Goal: Task Accomplishment & Management: Complete application form

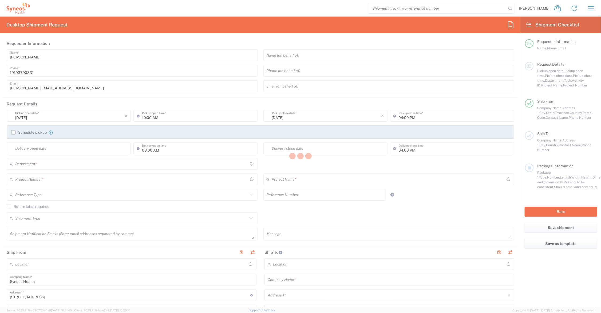
type input "[US_STATE]"
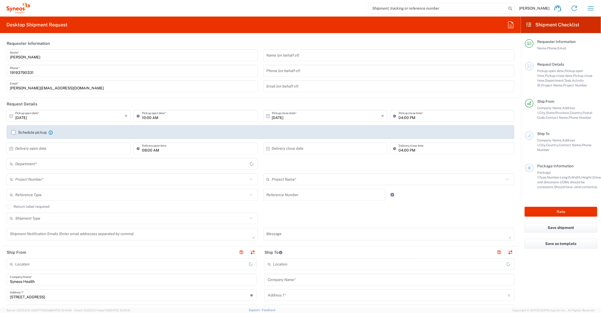
type input "[GEOGRAPHIC_DATA]"
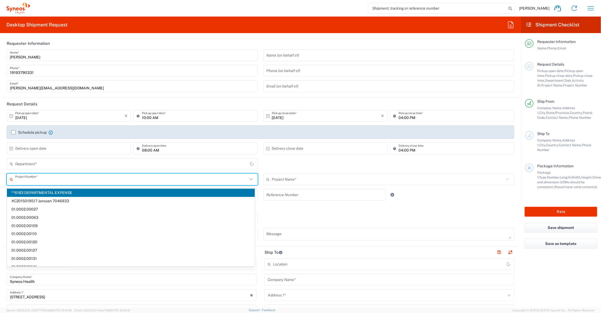
click at [43, 180] on input "text" at bounding box center [131, 179] width 232 height 9
type input "6156"
type input "Syneos Health Communications-[GEOGRAPHIC_DATA] [GEOGRAPHIC_DATA]"
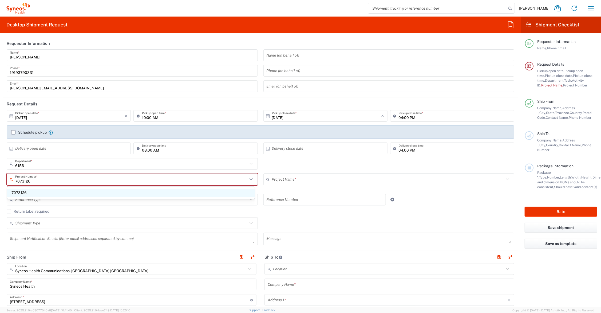
type input "7073126"
click at [18, 192] on span "7073126" at bounding box center [131, 193] width 248 height 8
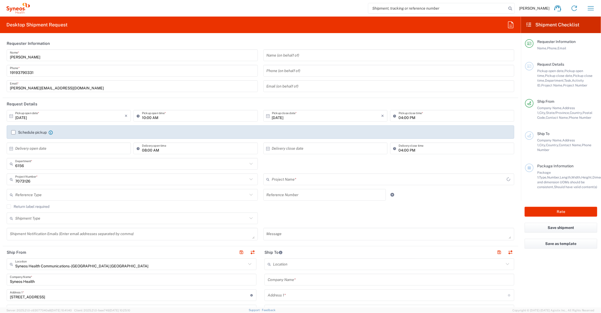
type input "GSWCO.IC.Syneos.consult.25.PrintProd"
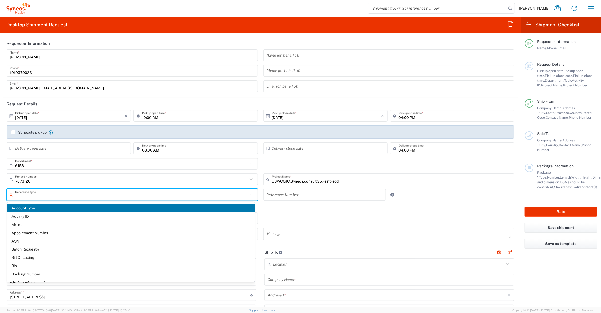
click at [70, 195] on input "text" at bounding box center [131, 194] width 232 height 9
click at [75, 180] on input "text" at bounding box center [131, 179] width 232 height 9
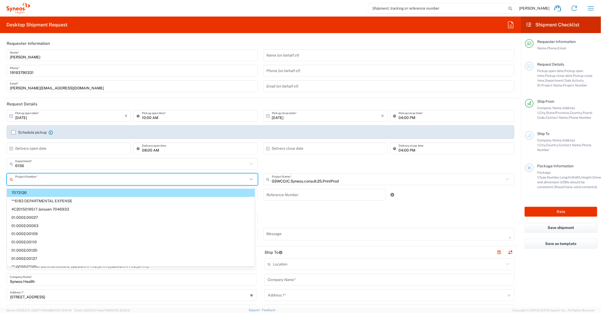
click at [2, 202] on form "Requester Information [PERSON_NAME] Name * [PHONE_NUMBER] Phone * [PERSON_NAME]…" at bounding box center [260, 172] width 521 height 270
type input "7073126"
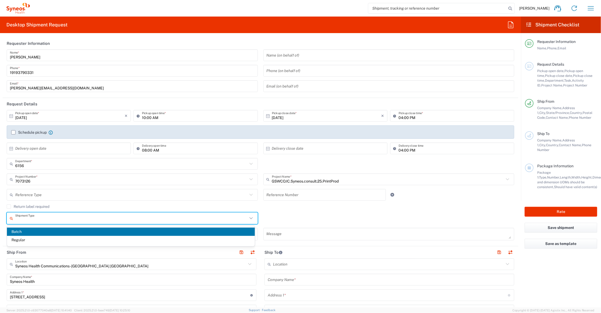
click at [53, 218] on input "text" at bounding box center [131, 218] width 232 height 9
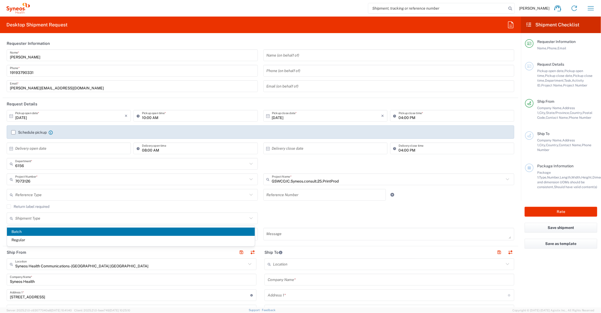
click at [51, 228] on span "Batch" at bounding box center [131, 232] width 248 height 8
type input "Batch"
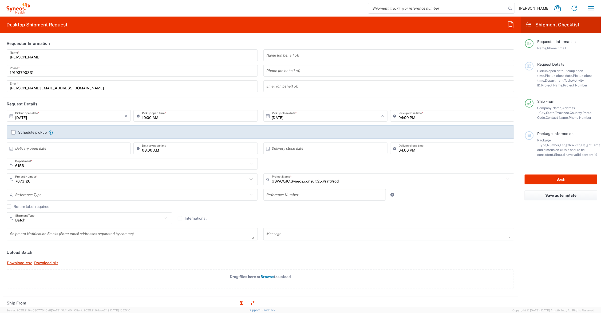
scroll to position [67, 0]
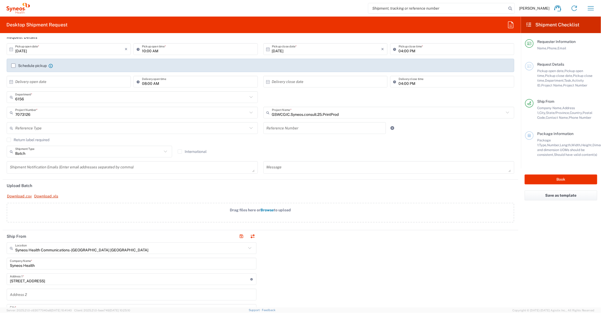
click at [266, 210] on span "Browse" at bounding box center [267, 210] width 13 height 4
click at [0, 0] on input "Drag files here or Browse to upload" at bounding box center [0, 0] width 0 height 0
click at [268, 210] on span "Browse" at bounding box center [267, 210] width 13 height 4
click at [0, 0] on input "Drag files here or Browse to upload" at bounding box center [0, 0] width 0 height 0
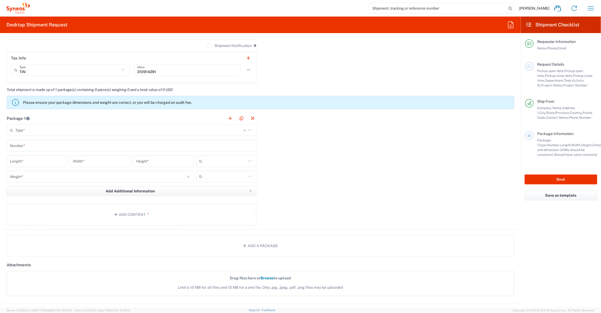
scroll to position [534, 0]
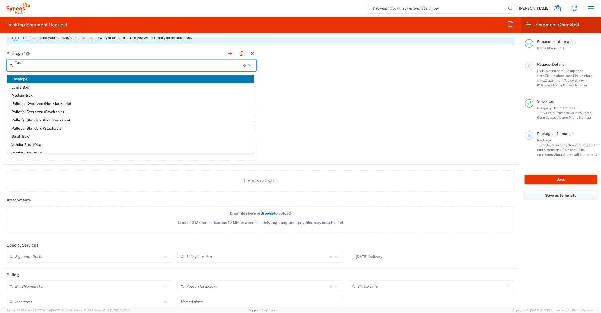
click at [47, 64] on input "text" at bounding box center [129, 65] width 228 height 9
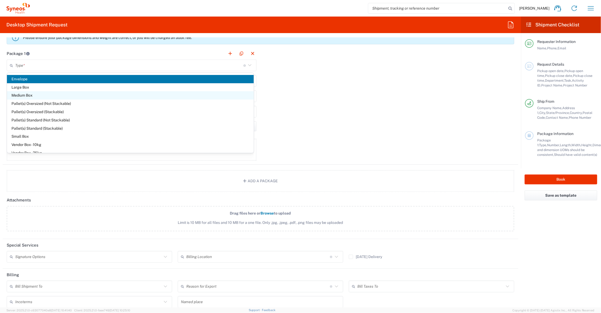
click at [39, 94] on span "Medium Box" at bounding box center [130, 95] width 247 height 8
type input "Medium Box"
type input "13"
type input "11.5"
type input "2.5"
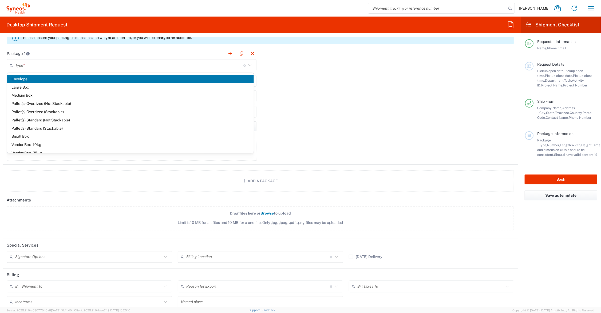
type input "in"
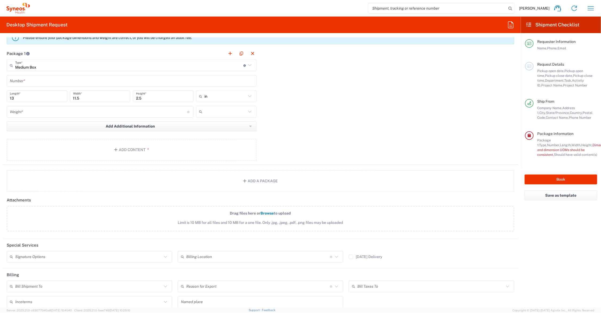
click at [39, 113] on input "number" at bounding box center [98, 111] width 177 height 9
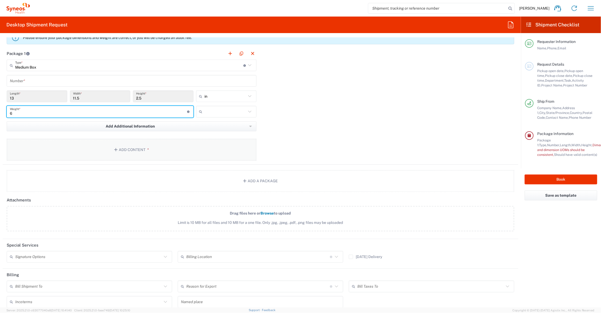
type input "6"
click at [134, 147] on button "Add Content *" at bounding box center [132, 150] width 250 height 22
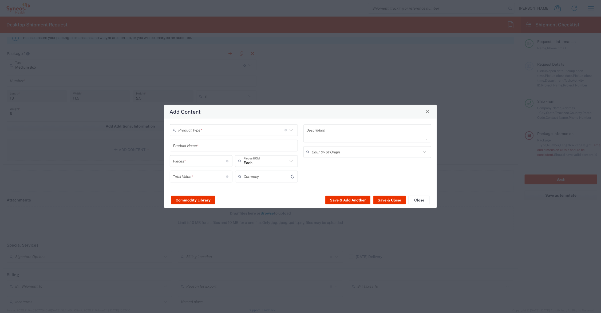
type input "US Dollar"
click at [199, 130] on input "text" at bounding box center [231, 129] width 106 height 9
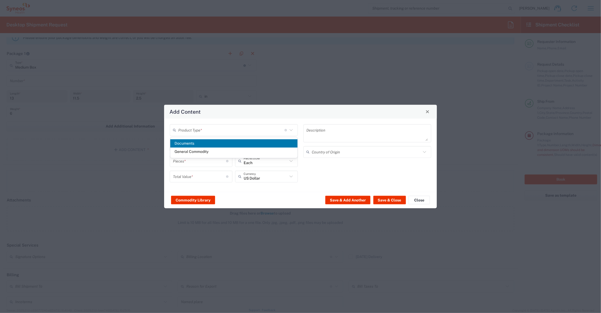
click at [197, 143] on span "Documents" at bounding box center [233, 143] width 127 height 8
type input "Documents"
type input "1"
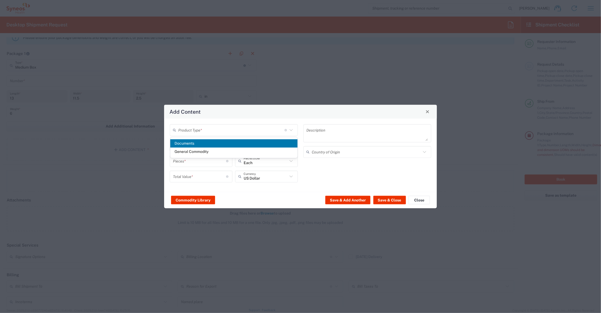
type textarea "Documents"
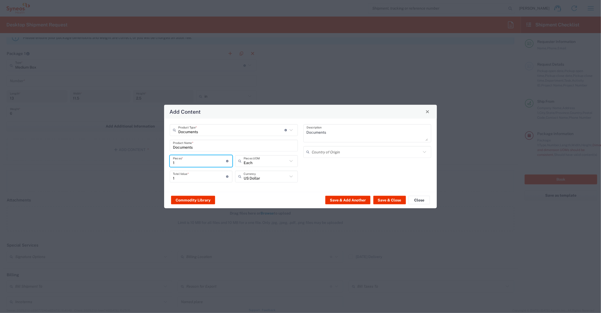
drag, startPoint x: 182, startPoint y: 161, endPoint x: 169, endPoint y: 161, distance: 13.3
click at [169, 161] on div "1 Pieces * Number of pieces inside all the packages" at bounding box center [200, 162] width 65 height 15
type input "5"
type input "55"
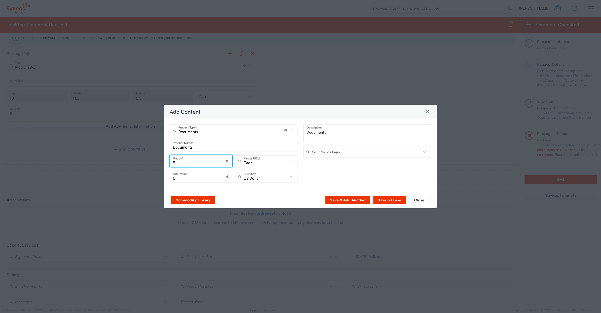
type input "55"
drag, startPoint x: 181, startPoint y: 178, endPoint x: 168, endPoint y: 177, distance: 13.4
click at [168, 177] on div "Documents Product Type * Document: Paper document generated internally by Syneo…" at bounding box center [234, 155] width 134 height 62
type input "75.00"
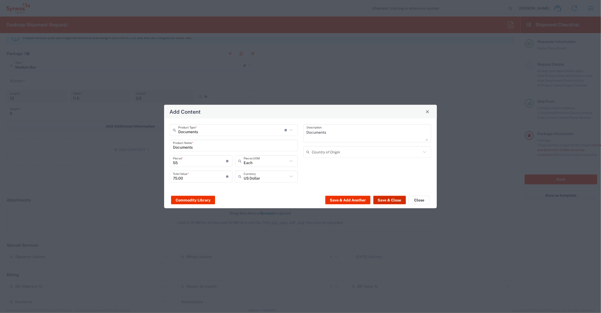
click at [387, 199] on button "Save & Close" at bounding box center [389, 200] width 33 height 9
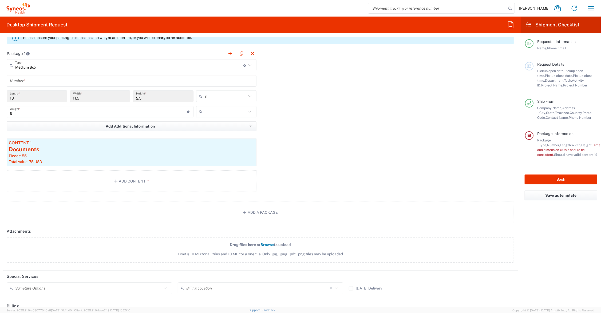
click at [213, 112] on input "text" at bounding box center [226, 112] width 42 height 9
click at [212, 132] on span "lbs" at bounding box center [224, 134] width 59 height 8
type input "lbs"
click at [80, 82] on input "text" at bounding box center [131, 80] width 243 height 9
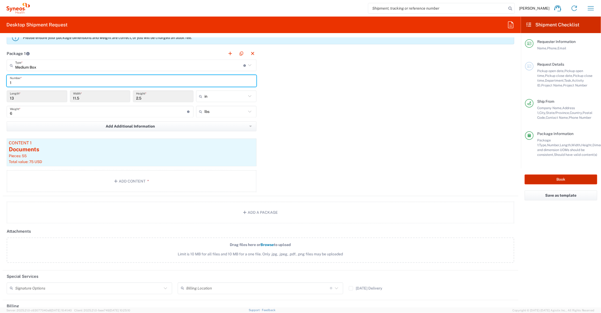
type input "1"
click at [549, 177] on button "Book" at bounding box center [561, 180] width 73 height 10
type input "6156"
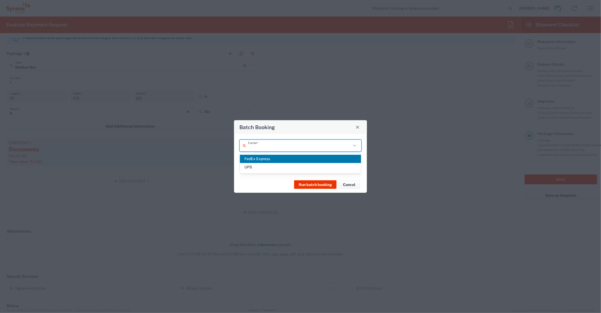
click at [288, 143] on input "text" at bounding box center [299, 145] width 103 height 9
click at [262, 167] on span "UPS" at bounding box center [300, 167] width 121 height 8
type input "UPS"
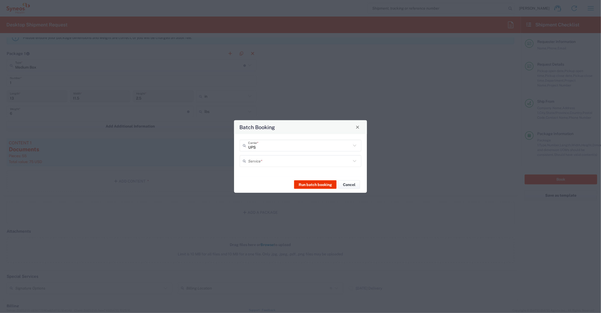
click at [263, 161] on input "text" at bounding box center [299, 160] width 103 height 9
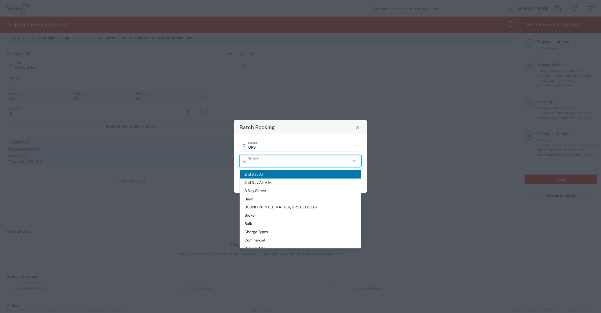
click at [259, 172] on span "2nd Day Air" at bounding box center [300, 174] width 121 height 8
type input "2nd Day Air"
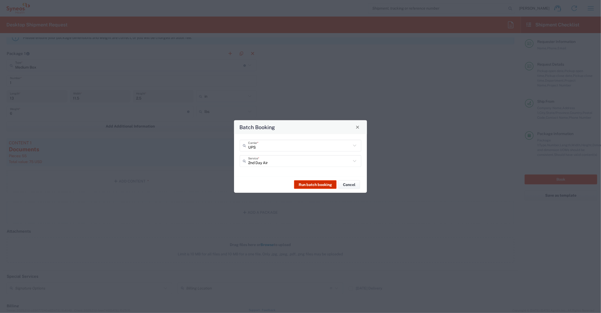
click at [318, 184] on button "Run batch booking" at bounding box center [315, 184] width 42 height 9
